Goal: Transaction & Acquisition: Purchase product/service

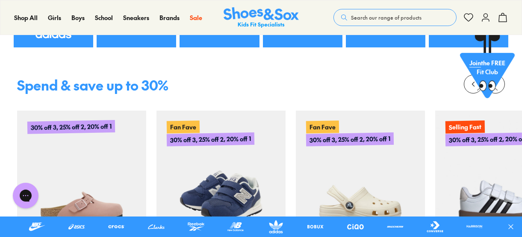
scroll to position [342, 0]
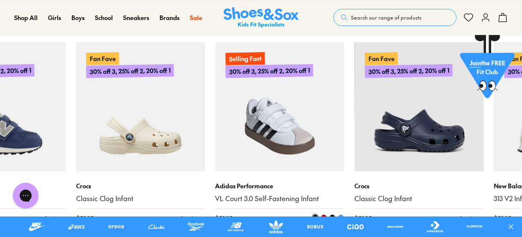
click at [215, 151] on img at bounding box center [279, 106] width 129 height 129
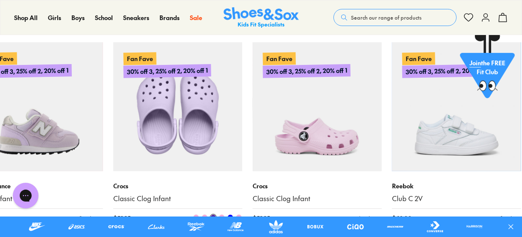
click at [145, 164] on img at bounding box center [177, 106] width 129 height 129
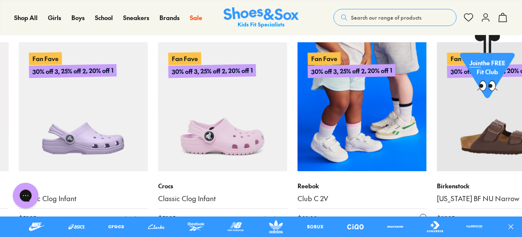
click at [297, 170] on img at bounding box center [361, 106] width 129 height 129
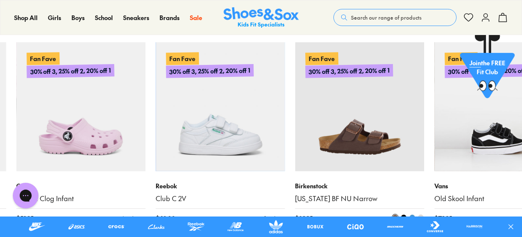
click at [295, 142] on img at bounding box center [359, 106] width 129 height 129
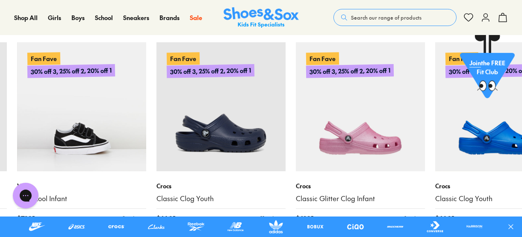
click at [368, 15] on span "Search our range of products" at bounding box center [386, 18] width 70 height 8
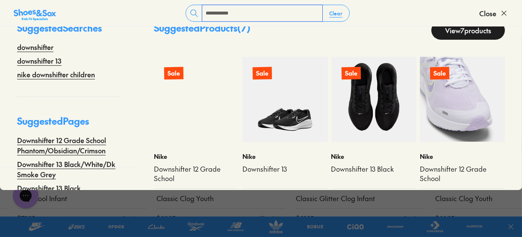
scroll to position [34, 0]
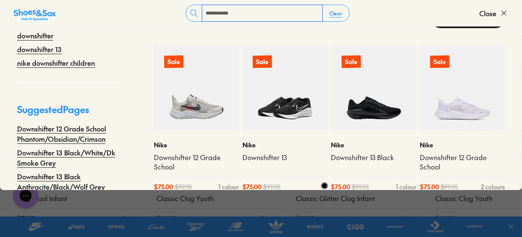
type input "**********"
click at [287, 109] on img at bounding box center [284, 87] width 85 height 85
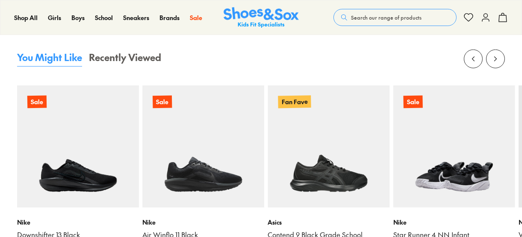
select select "*"
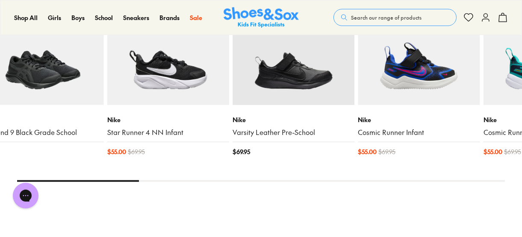
click at [6, 48] on img at bounding box center [43, 44] width 122 height 122
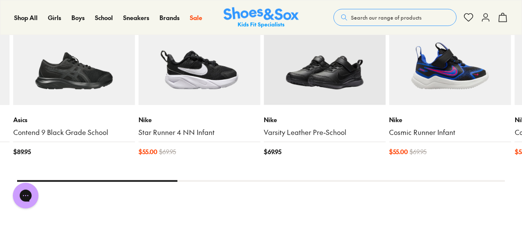
click at [264, 60] on img at bounding box center [325, 44] width 122 height 122
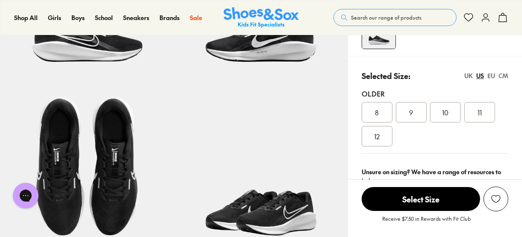
scroll to position [34, 0]
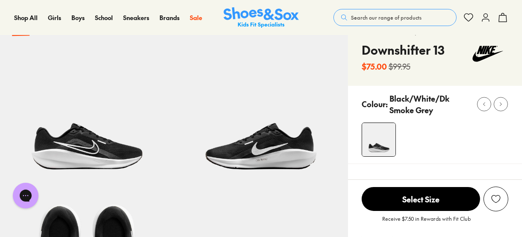
click at [355, 17] on span "Search our range of products" at bounding box center [386, 18] width 70 height 8
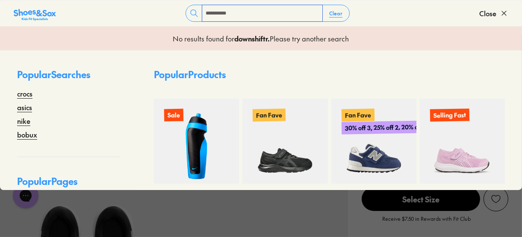
type input "**********"
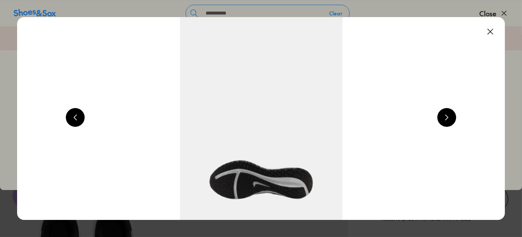
scroll to position [0, 1472]
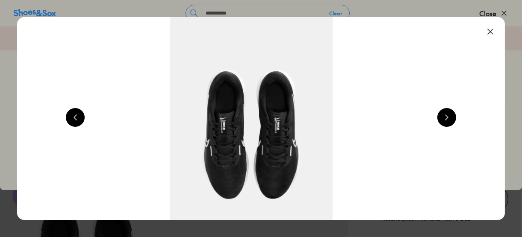
click at [492, 32] on button at bounding box center [490, 31] width 19 height 19
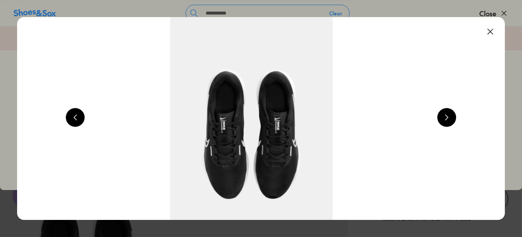
scroll to position [0, 1963]
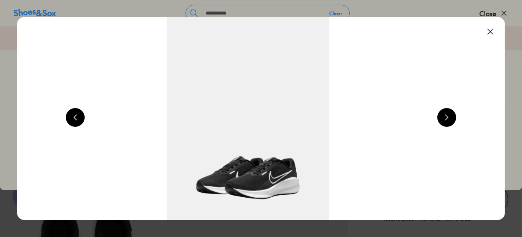
click at [490, 29] on button at bounding box center [490, 31] width 19 height 19
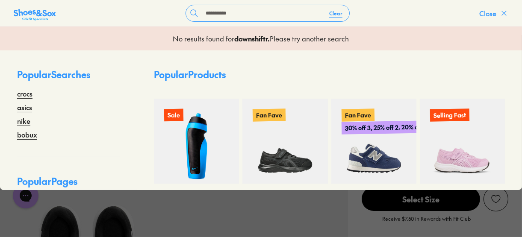
click at [501, 16] on icon at bounding box center [503, 13] width 9 height 9
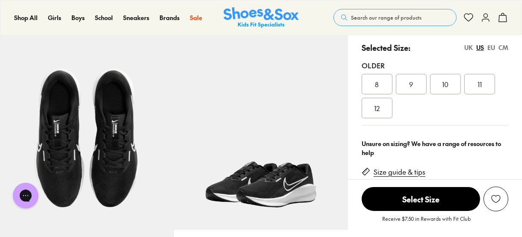
scroll to position [171, 0]
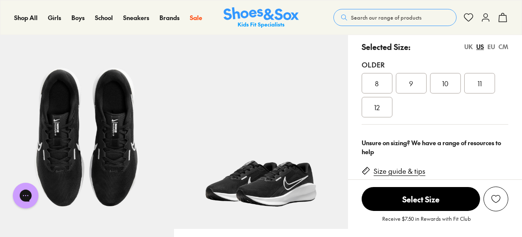
click at [253, 25] on img at bounding box center [260, 17] width 75 height 21
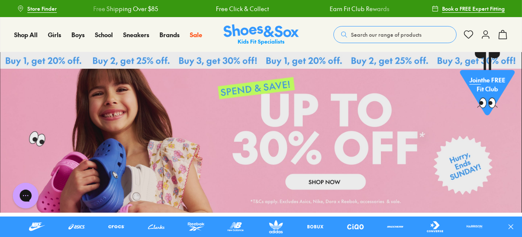
click at [321, 44] on div "Shop All Shop All Shop All Up to 30% off New Arrivals Online Only Best Sellers …" at bounding box center [261, 34] width 522 height 35
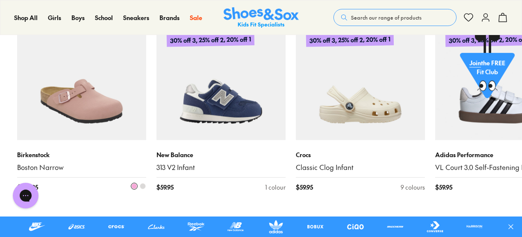
scroll to position [376, 0]
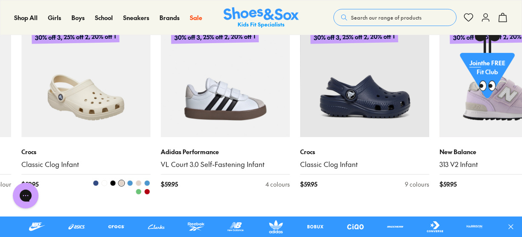
click at [103, 132] on img at bounding box center [85, 72] width 129 height 129
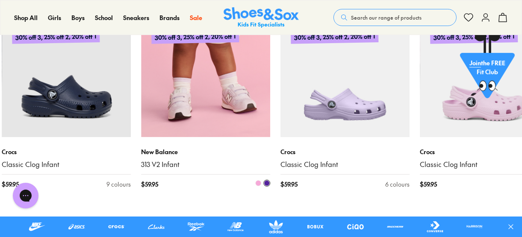
click at [177, 138] on div "Fan Fave 30% off 3, 25% off 2, 20% off 1 New Balance 313 V2 Infant $ 59.95 2 co…" at bounding box center [205, 103] width 129 height 191
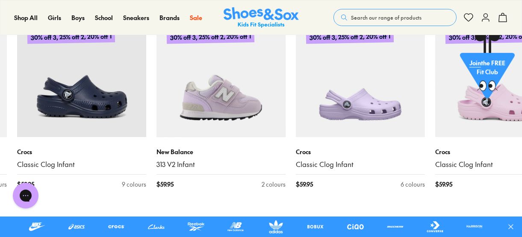
click at [296, 129] on div "Fan Fave 30% off 3, 25% off 2, 20% off 1 Crocs Classic Clog Infant $ 59.95 6 co…" at bounding box center [365, 103] width 139 height 191
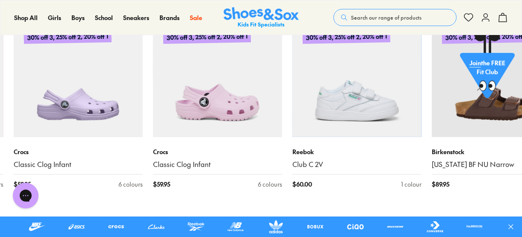
click at [292, 116] on img at bounding box center [356, 72] width 129 height 129
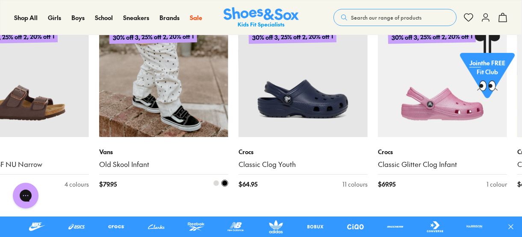
click at [191, 115] on img at bounding box center [163, 72] width 129 height 129
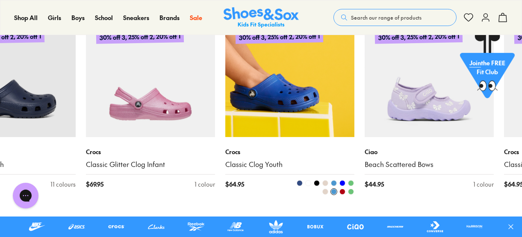
click at [241, 117] on img at bounding box center [289, 72] width 129 height 129
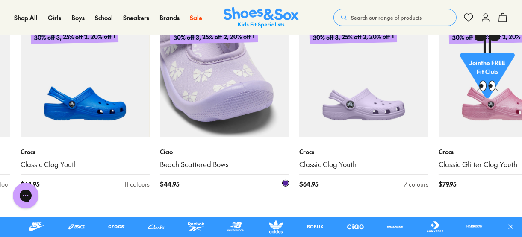
click at [189, 129] on img at bounding box center [224, 72] width 129 height 129
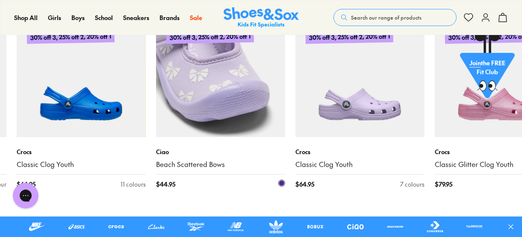
click at [156, 127] on img at bounding box center [220, 72] width 129 height 129
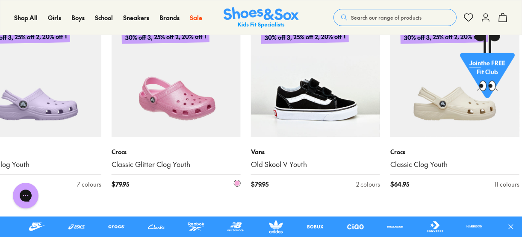
click at [134, 145] on div "Fan Fave 30% off 3, 25% off 2, 20% off 1 Crocs Classic Glitter Clog Youth $ 79.…" at bounding box center [176, 103] width 129 height 191
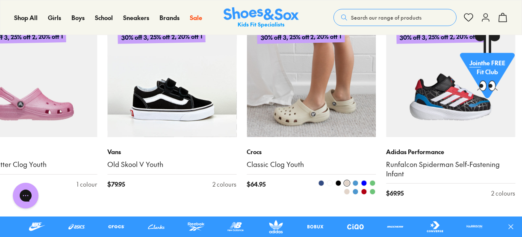
click at [247, 153] on p "Crocs" at bounding box center [311, 151] width 129 height 9
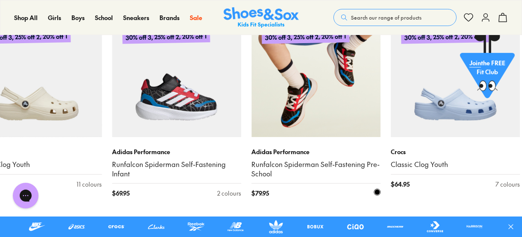
click at [251, 141] on div "Adidas Performance Runfalcon Spiderman Self-Fastening Pre-School $ 79.95 1 colo…" at bounding box center [315, 172] width 129 height 71
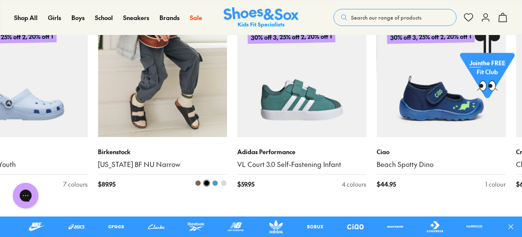
click at [144, 134] on img at bounding box center [162, 72] width 129 height 129
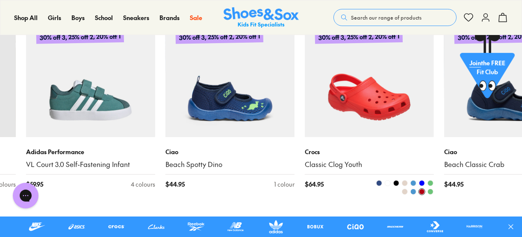
click at [305, 122] on img at bounding box center [369, 72] width 129 height 129
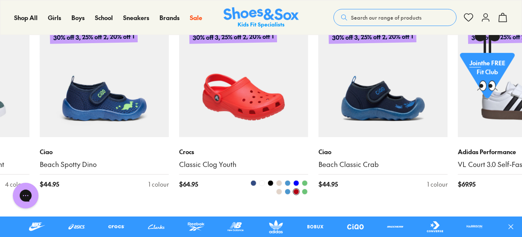
click at [211, 121] on img at bounding box center [243, 72] width 129 height 129
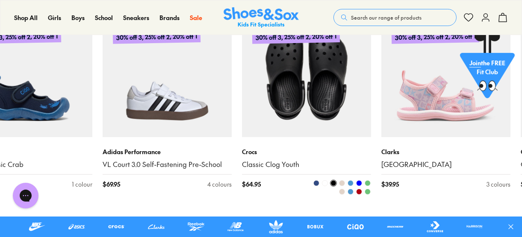
click at [242, 121] on img at bounding box center [306, 72] width 129 height 129
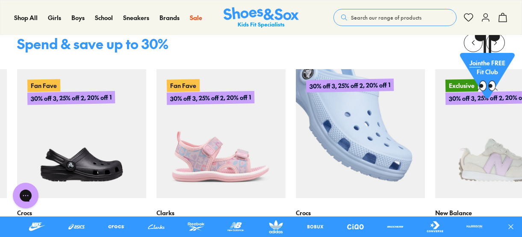
scroll to position [342, 0]
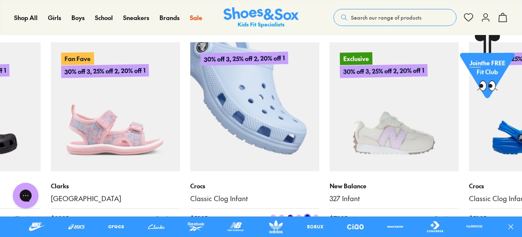
click at [255, 118] on img at bounding box center [254, 106] width 129 height 129
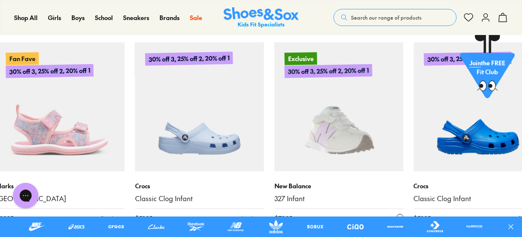
click at [274, 131] on img at bounding box center [338, 106] width 129 height 129
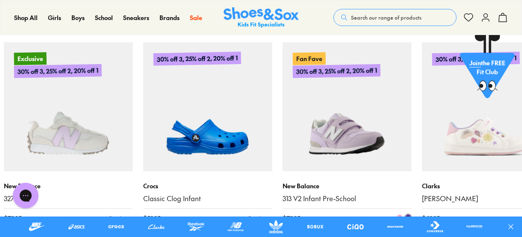
click at [316, 121] on img at bounding box center [346, 106] width 129 height 129
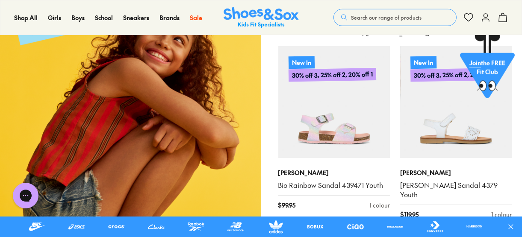
scroll to position [923, 0]
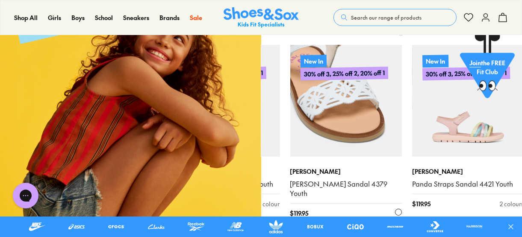
click at [290, 132] on img at bounding box center [346, 101] width 112 height 112
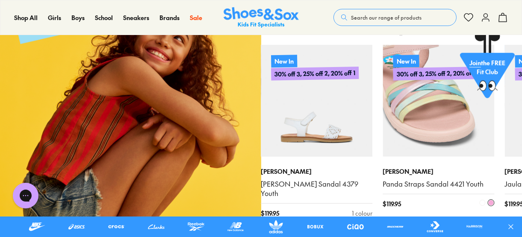
click at [382, 124] on img at bounding box center [438, 101] width 112 height 112
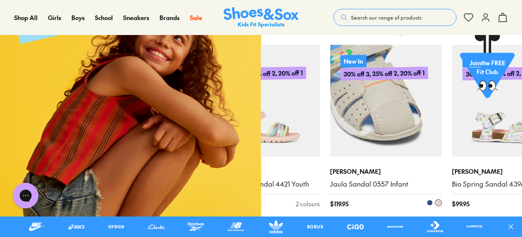
click at [330, 137] on img at bounding box center [386, 101] width 112 height 112
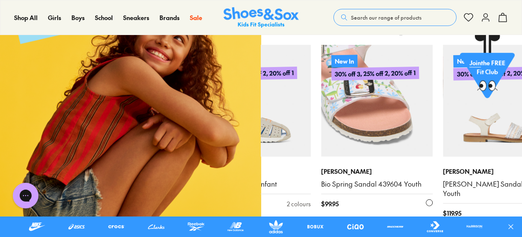
click at [330, 144] on img at bounding box center [377, 101] width 112 height 112
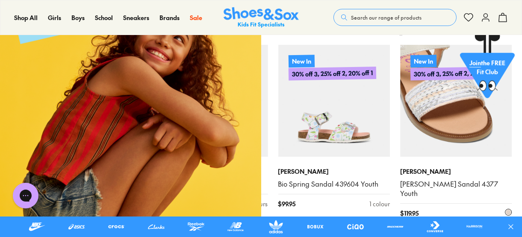
click at [400, 137] on img at bounding box center [456, 101] width 112 height 112
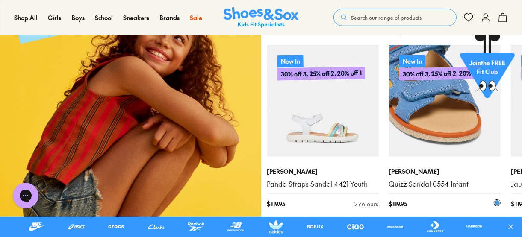
click at [388, 125] on img at bounding box center [444, 101] width 112 height 112
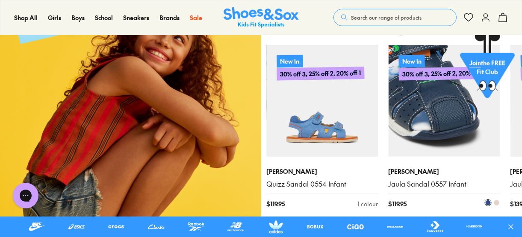
click at [399, 129] on img at bounding box center [444, 101] width 112 height 112
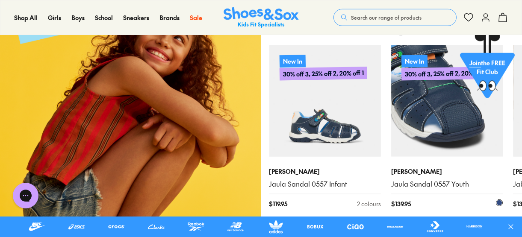
click at [391, 129] on img at bounding box center [447, 101] width 112 height 112
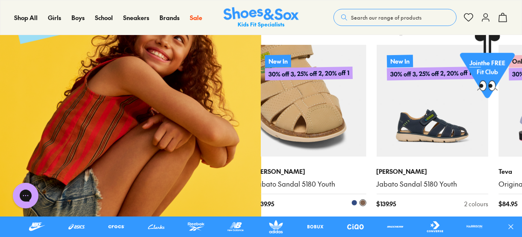
click at [333, 141] on img at bounding box center [310, 101] width 112 height 112
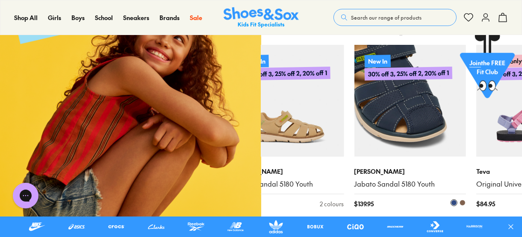
click at [400, 138] on img at bounding box center [410, 101] width 112 height 112
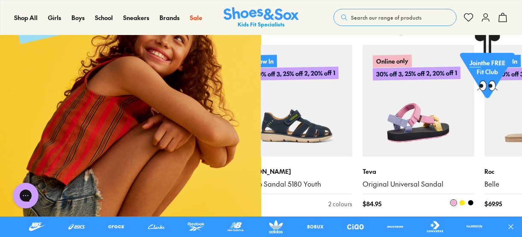
click at [393, 158] on div "Online only 30% off 3, 25% off 2, 20% off 1 Teva Original Universal Sandal $ 84…" at bounding box center [418, 131] width 112 height 173
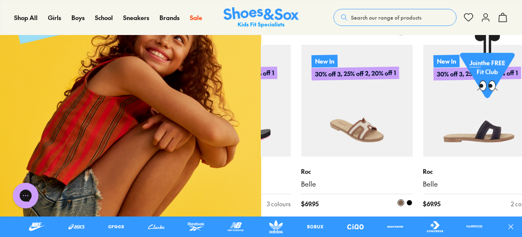
click at [389, 141] on img at bounding box center [357, 101] width 112 height 112
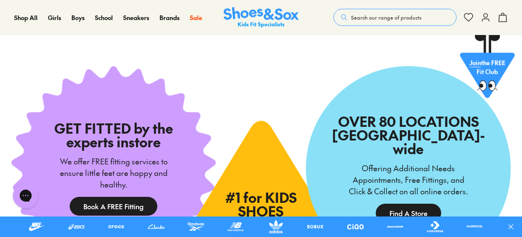
scroll to position [1806, 0]
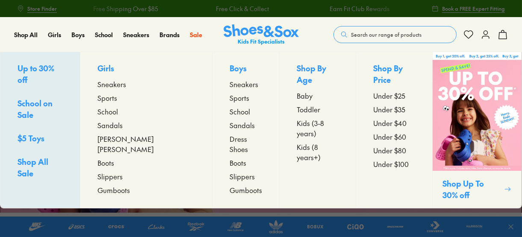
click at [373, 91] on span "Under $25" at bounding box center [389, 96] width 32 height 10
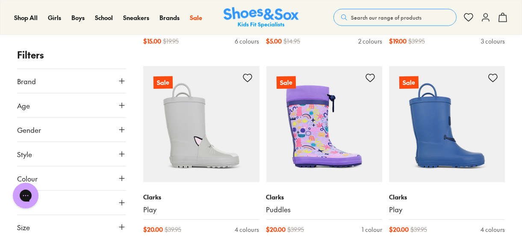
scroll to position [1607, 0]
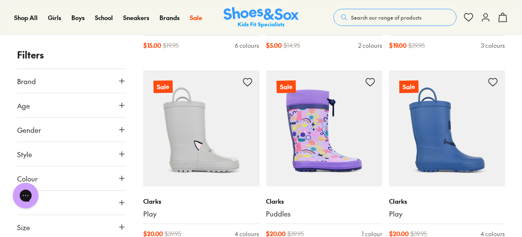
click at [226, 94] on img at bounding box center [201, 128] width 116 height 116
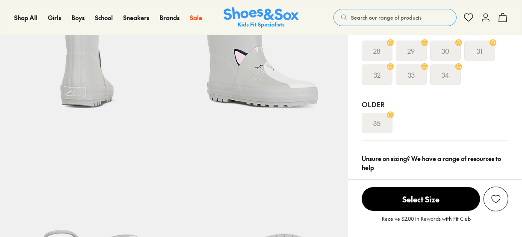
select select "*"
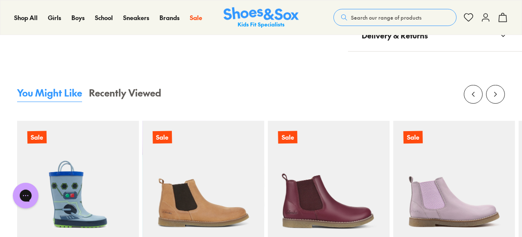
scroll to position [820, 0]
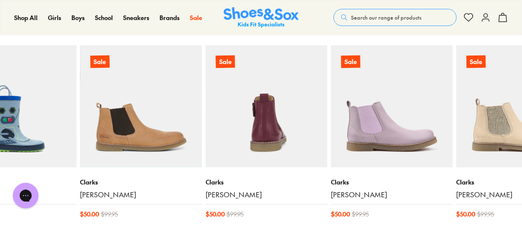
click at [206, 97] on img at bounding box center [267, 106] width 122 height 122
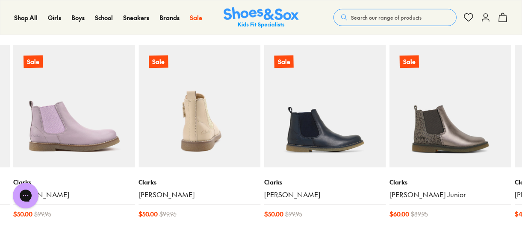
click at [200, 88] on img at bounding box center [199, 106] width 122 height 122
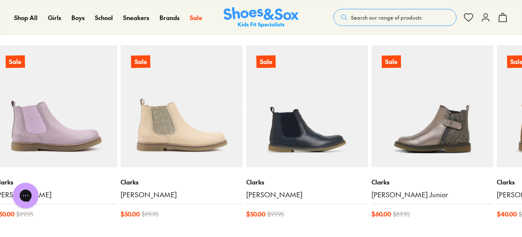
click at [371, 117] on img at bounding box center [432, 106] width 122 height 122
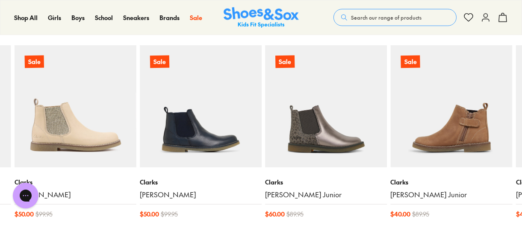
click at [391, 115] on img at bounding box center [452, 106] width 122 height 122
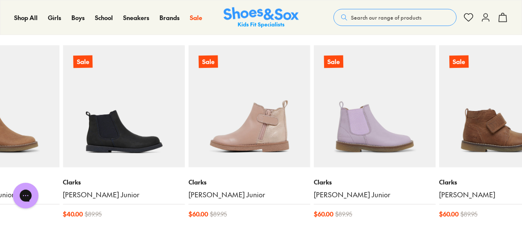
click at [188, 107] on img at bounding box center [249, 106] width 122 height 122
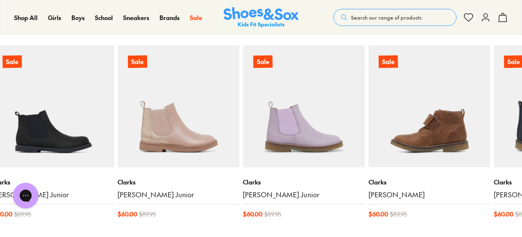
click at [368, 112] on img at bounding box center [429, 106] width 122 height 122
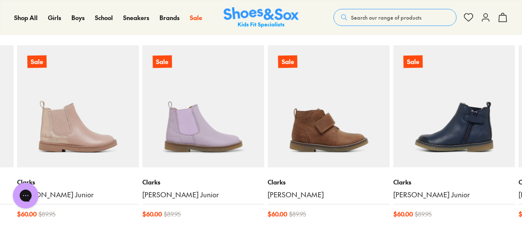
click at [393, 116] on img at bounding box center [454, 106] width 122 height 122
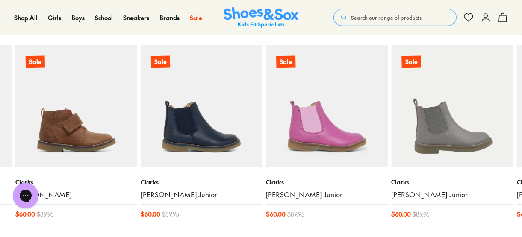
click at [391, 108] on img at bounding box center [452, 106] width 122 height 122
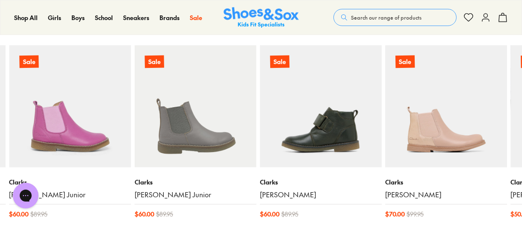
click at [297, 99] on img at bounding box center [321, 106] width 122 height 122
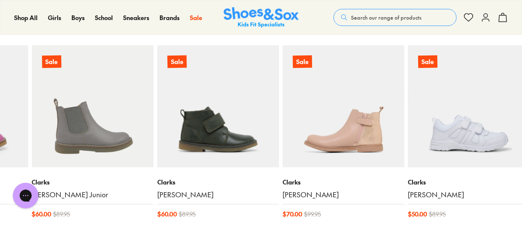
click at [318, 108] on img at bounding box center [343, 106] width 122 height 122
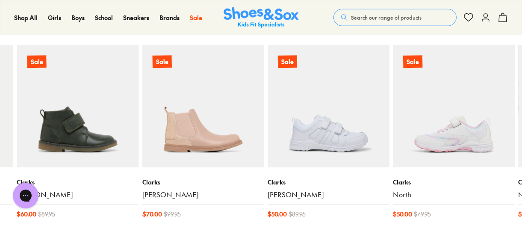
click at [393, 112] on img at bounding box center [454, 106] width 122 height 122
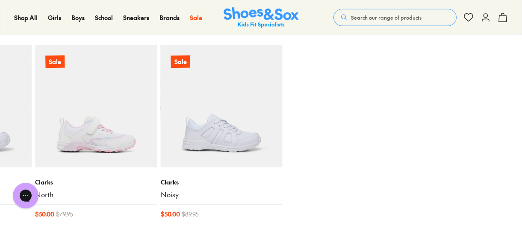
click at [263, 109] on div "Sale Clarks Play $ 20.00 $ 39.95 Sale Clarks Chelsea II $ 50.00 $ 99.95 Sale Cl…" at bounding box center [261, 137] width 488 height 184
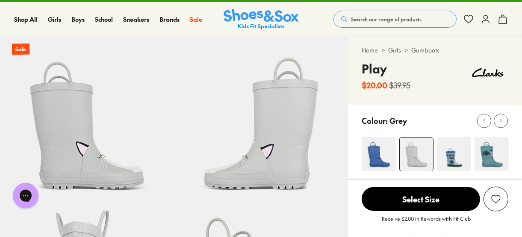
scroll to position [0, 0]
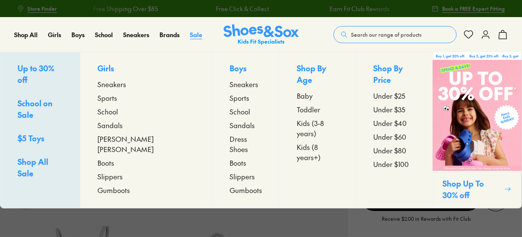
click at [192, 38] on link "Sale" at bounding box center [196, 34] width 12 height 9
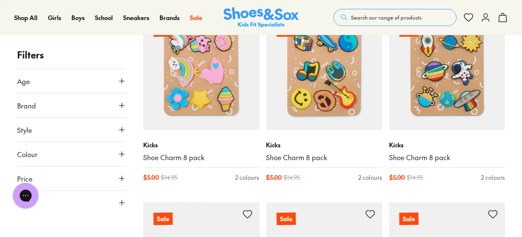
scroll to position [547, 0]
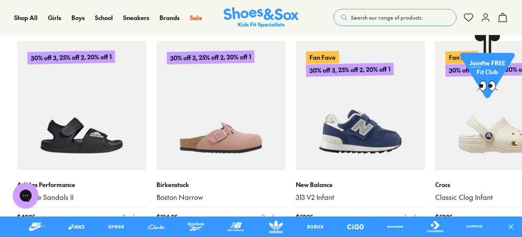
scroll to position [410, 0]
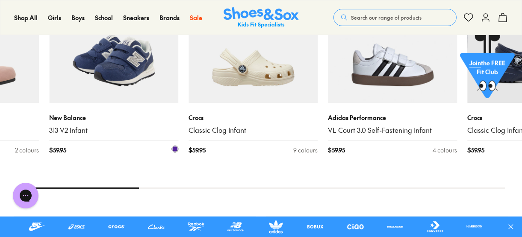
click at [122, 74] on img at bounding box center [113, 38] width 129 height 129
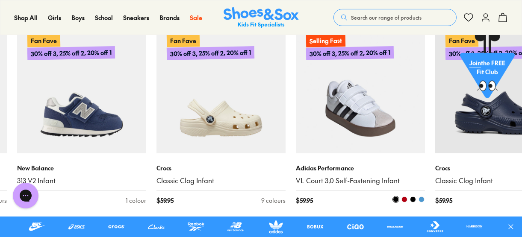
scroll to position [376, 0]
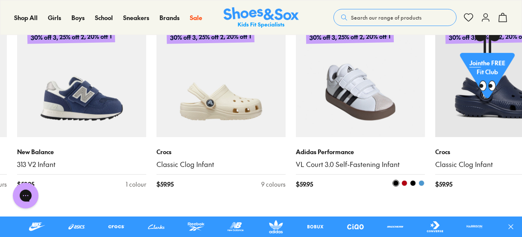
click at [296, 92] on img at bounding box center [360, 72] width 129 height 129
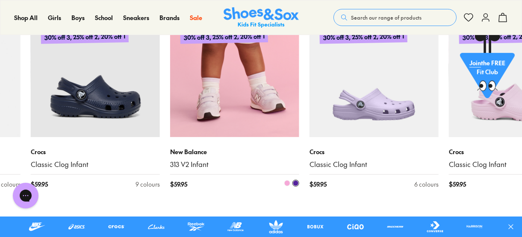
click at [184, 115] on img at bounding box center [234, 72] width 129 height 129
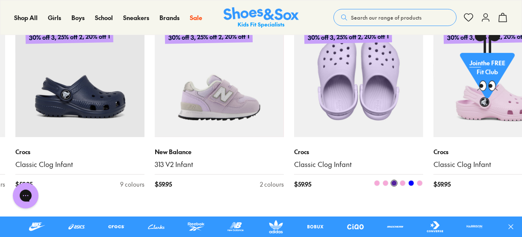
click at [294, 98] on img at bounding box center [358, 72] width 129 height 129
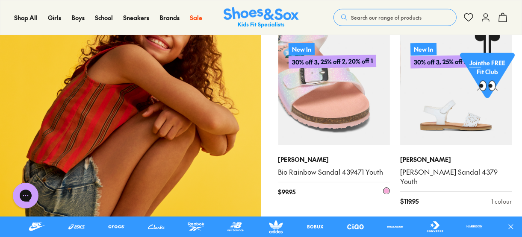
scroll to position [923, 0]
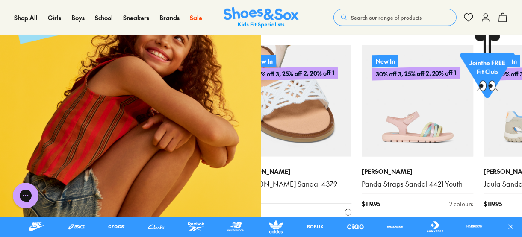
click at [294, 121] on img at bounding box center [296, 101] width 112 height 112
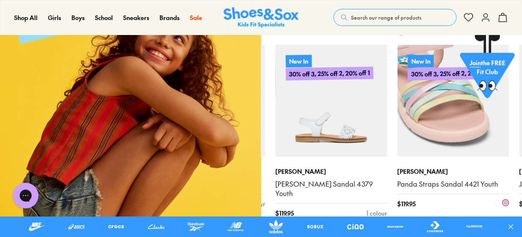
click at [397, 119] on img at bounding box center [453, 101] width 112 height 112
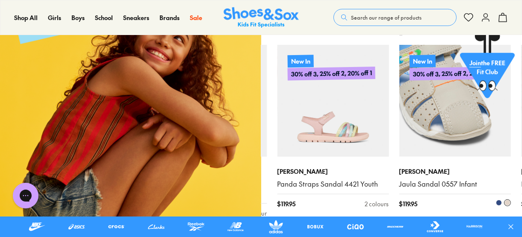
click at [399, 111] on img at bounding box center [455, 101] width 112 height 112
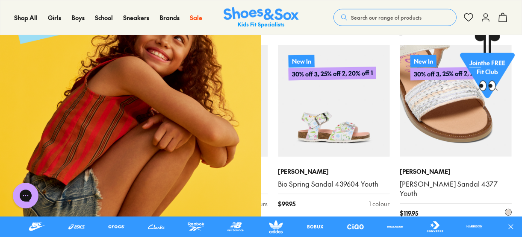
click at [399, 124] on img at bounding box center [455, 101] width 112 height 112
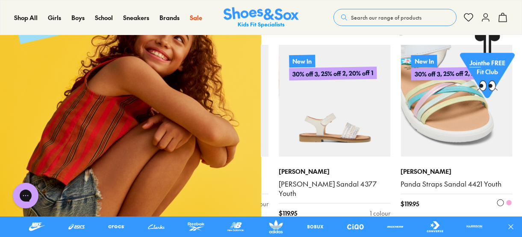
click at [400, 122] on img at bounding box center [456, 101] width 112 height 112
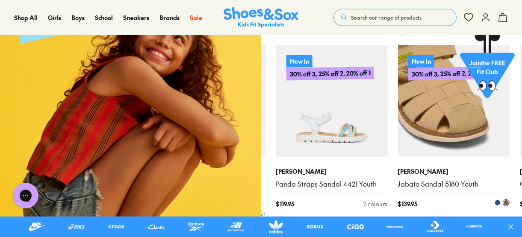
click at [397, 128] on img at bounding box center [453, 101] width 112 height 112
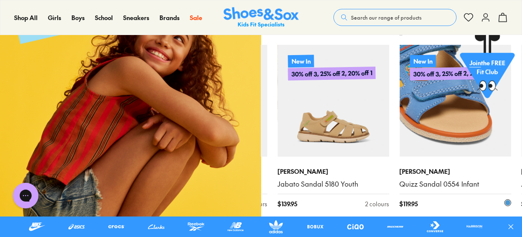
click at [399, 118] on img at bounding box center [455, 101] width 112 height 112
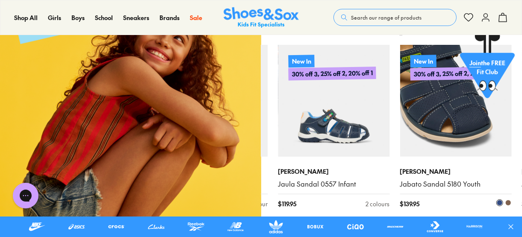
click at [399, 117] on img at bounding box center [455, 101] width 112 height 112
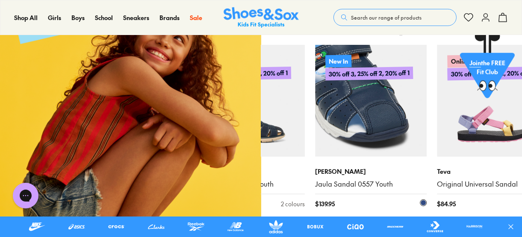
click at [315, 111] on img at bounding box center [371, 101] width 112 height 112
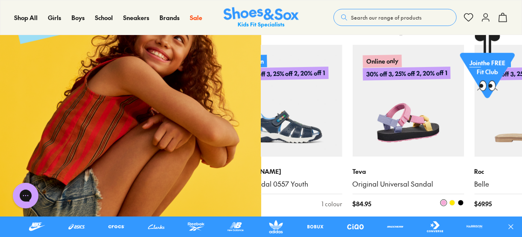
click at [352, 118] on img at bounding box center [408, 101] width 112 height 112
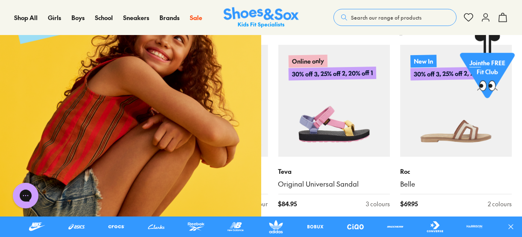
click at [374, 16] on span "Search our range of products" at bounding box center [386, 18] width 70 height 8
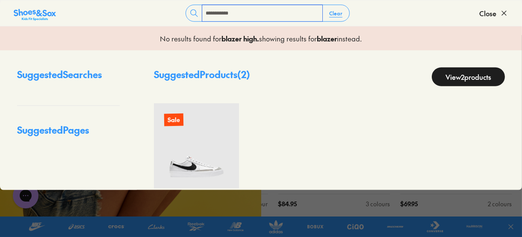
type input "**********"
